Goal: Task Accomplishment & Management: Use online tool/utility

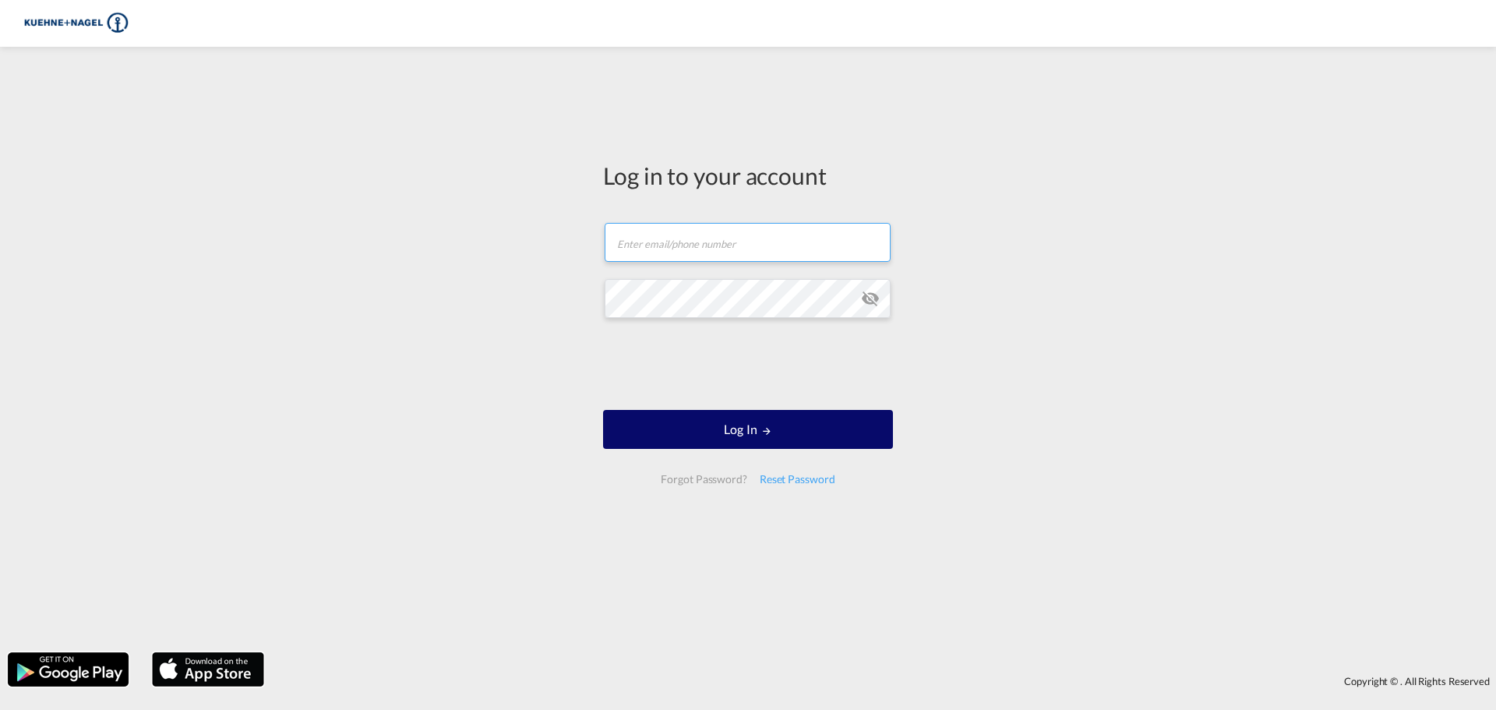
type input "[PERSON_NAME][EMAIL_ADDRESS][PERSON_NAME][DOMAIN_NAME]"
click at [753, 424] on button "Log In" at bounding box center [748, 429] width 290 height 39
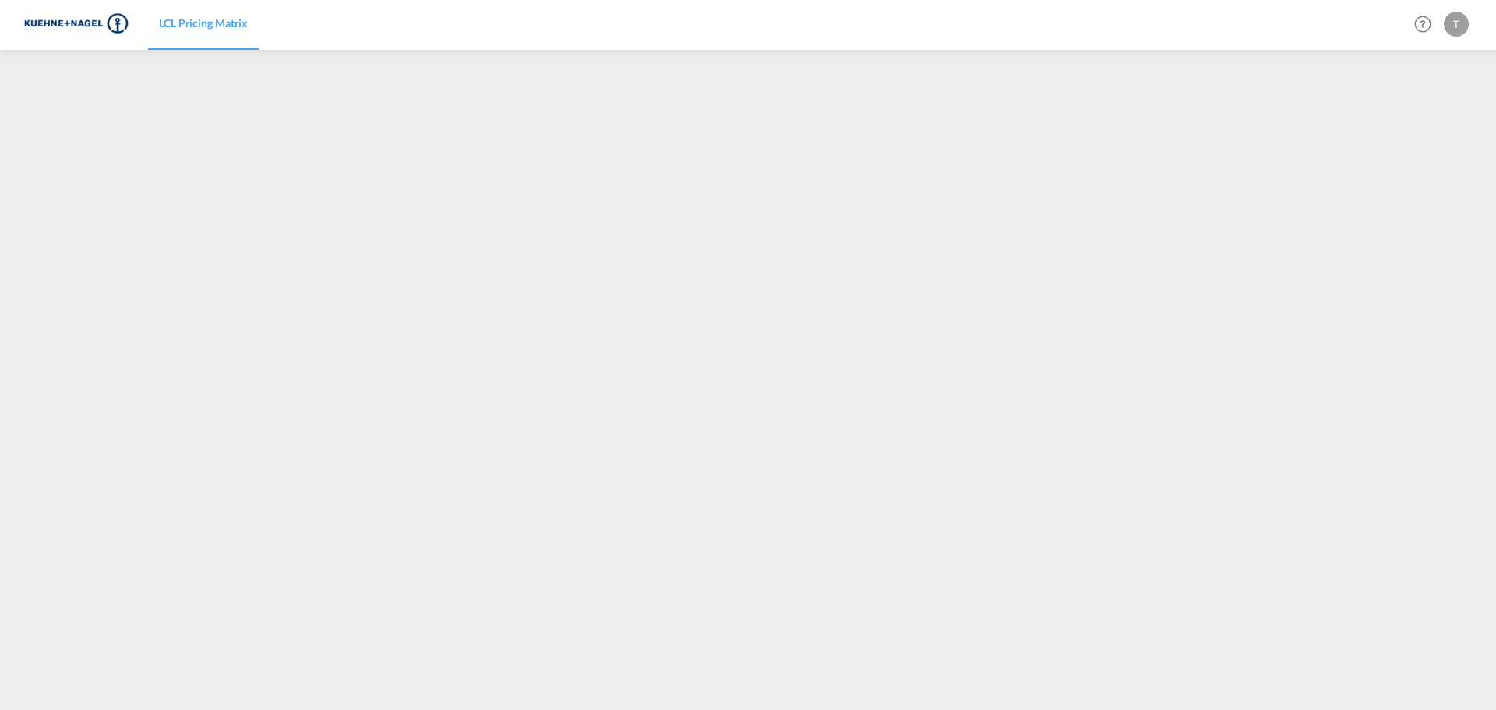
click at [238, 19] on span "LCL Pricing Matrix" at bounding box center [203, 22] width 89 height 13
